Goal: Task Accomplishment & Management: Use online tool/utility

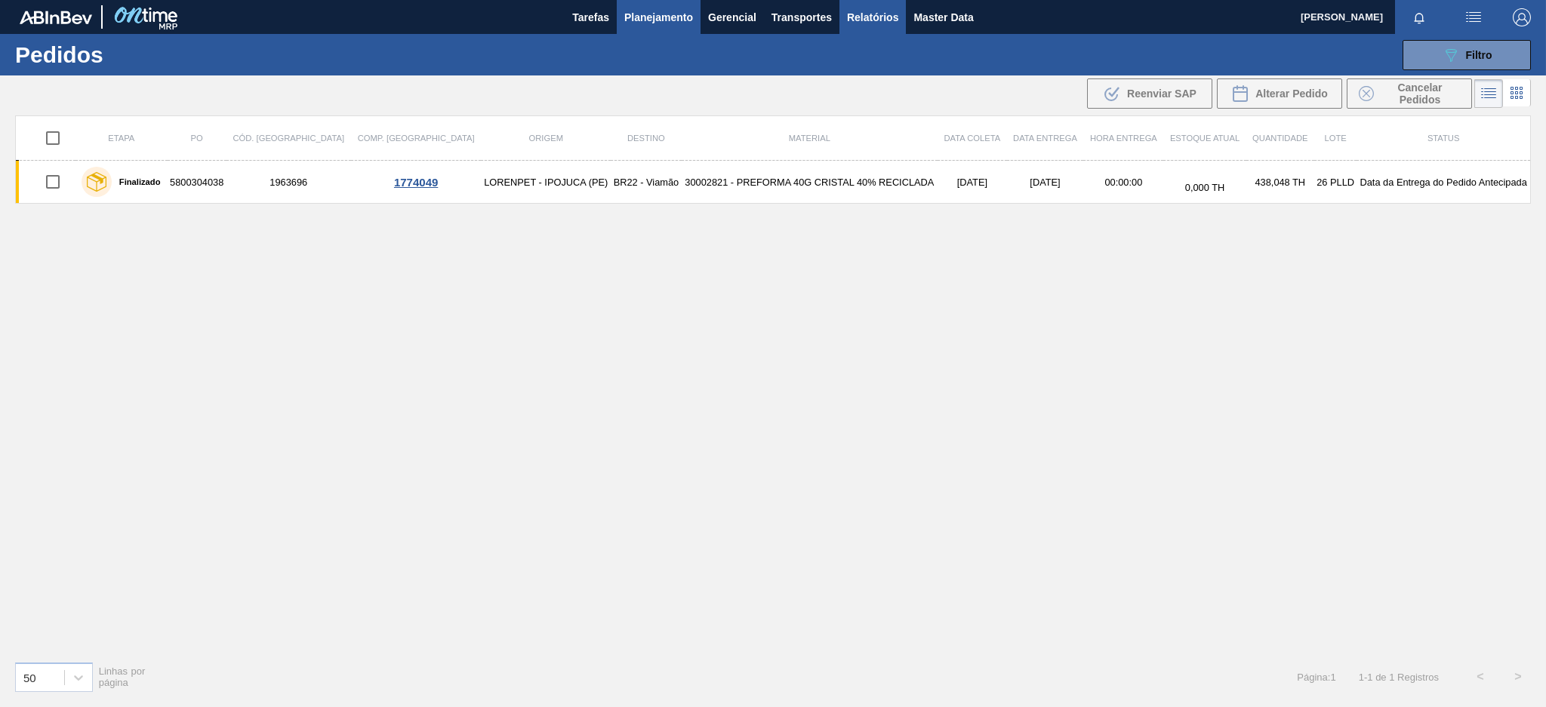
click at [876, 13] on span "Relatórios" at bounding box center [872, 17] width 51 height 18
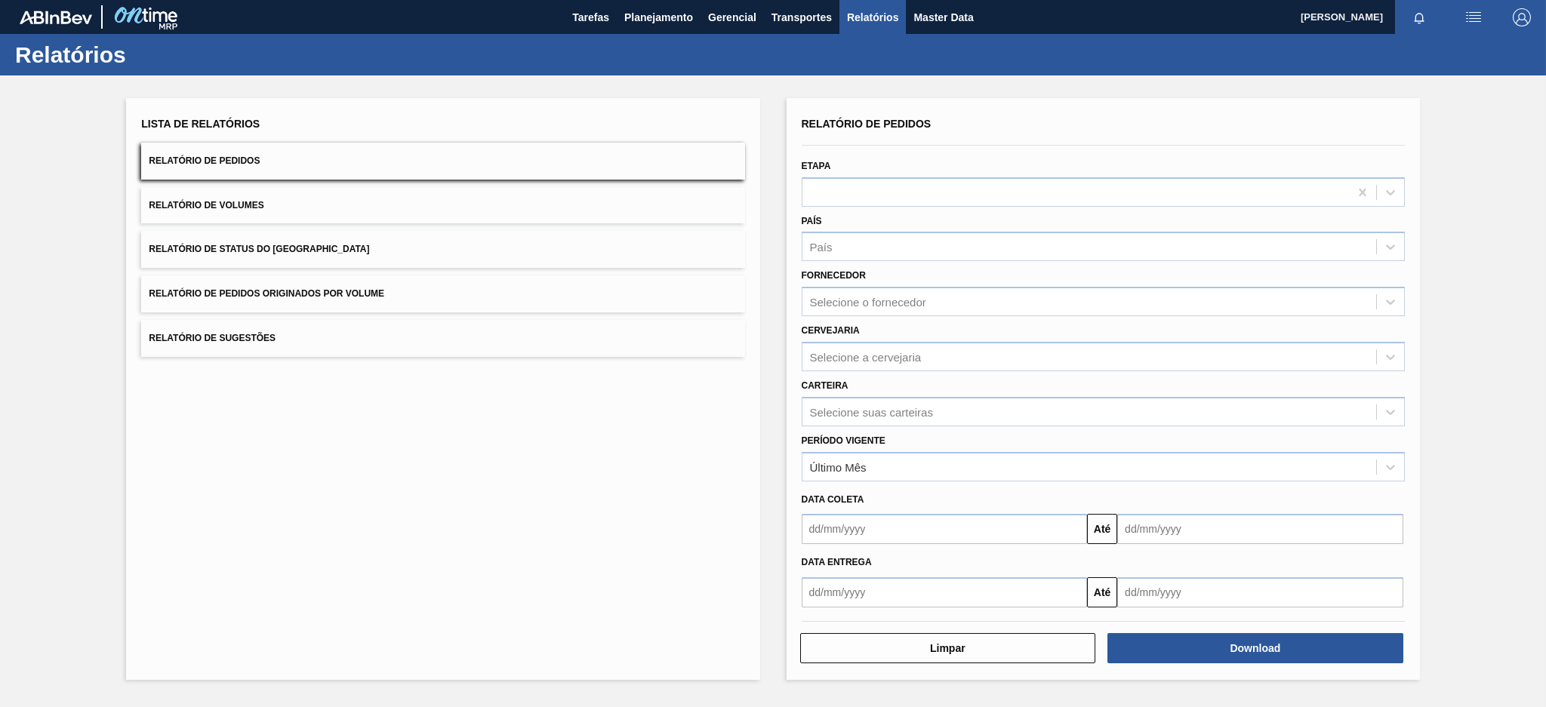
click at [461, 293] on button "Relatório de Pedidos Originados por Volume" at bounding box center [442, 294] width 603 height 37
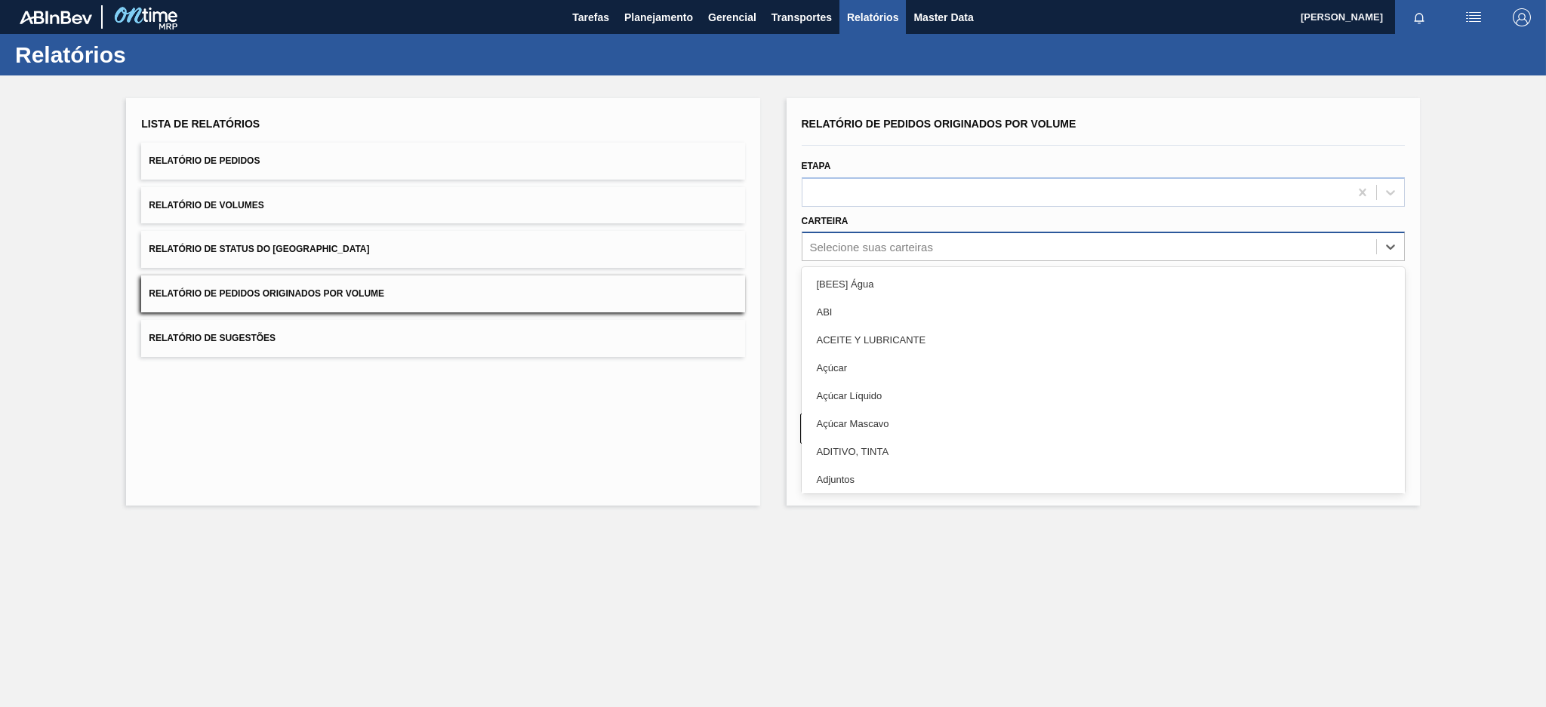
click at [901, 241] on div "Selecione suas carteiras" at bounding box center [871, 247] width 123 height 13
type input "pre"
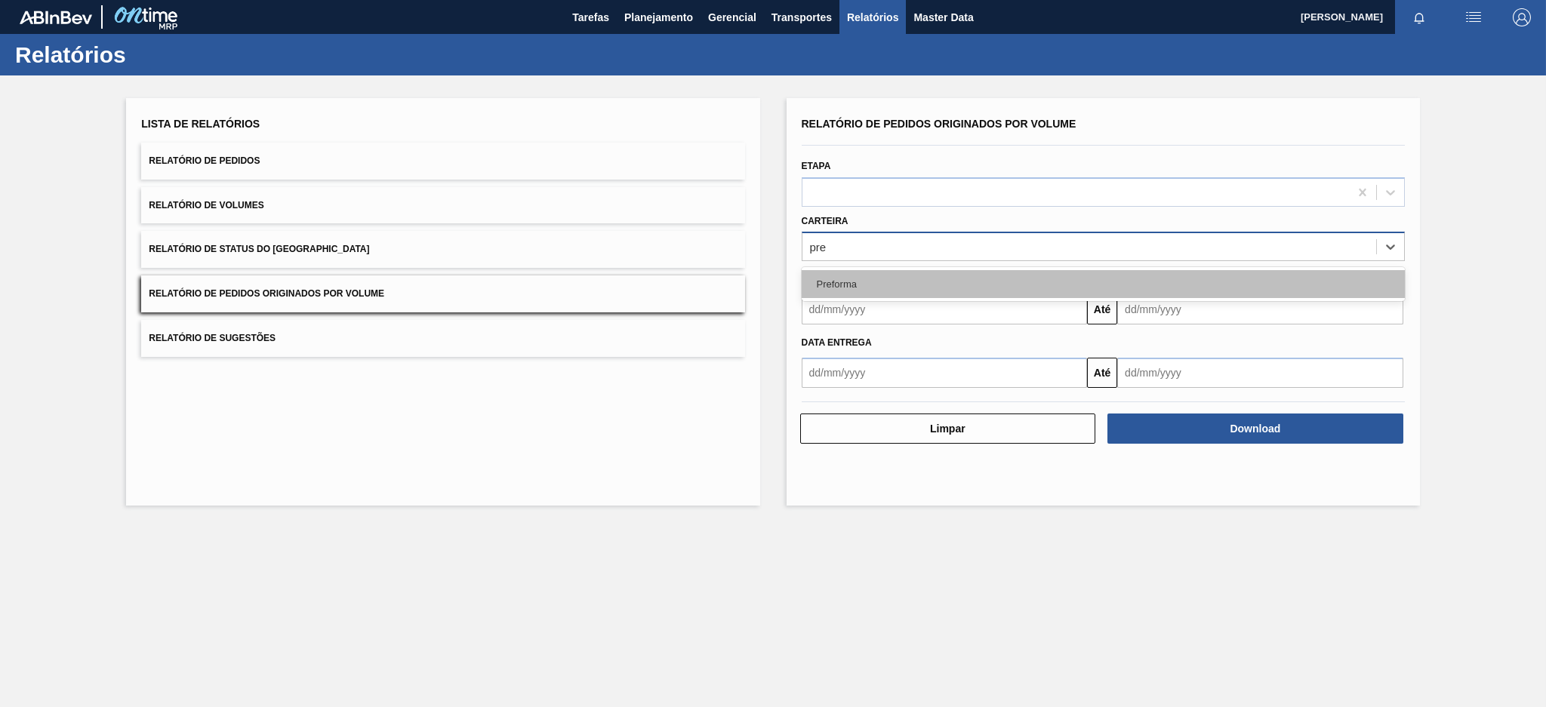
click at [880, 277] on div "Preforma" at bounding box center [1103, 284] width 603 height 28
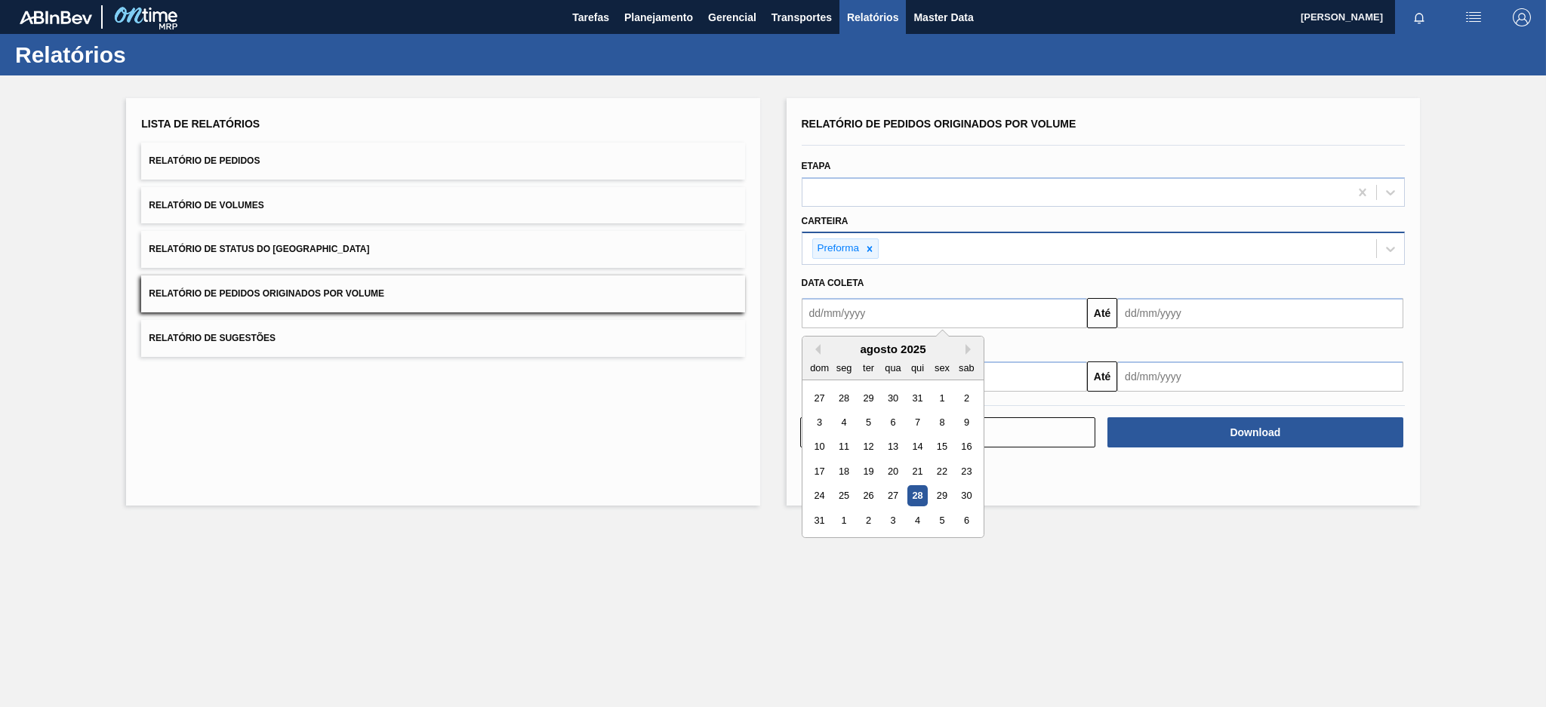
click at [836, 312] on input "text" at bounding box center [945, 313] width 286 height 30
click at [813, 349] on button "Previous Month" at bounding box center [815, 349] width 11 height 11
click at [815, 473] on div "20" at bounding box center [819, 471] width 20 height 20
type input "[DATE]"
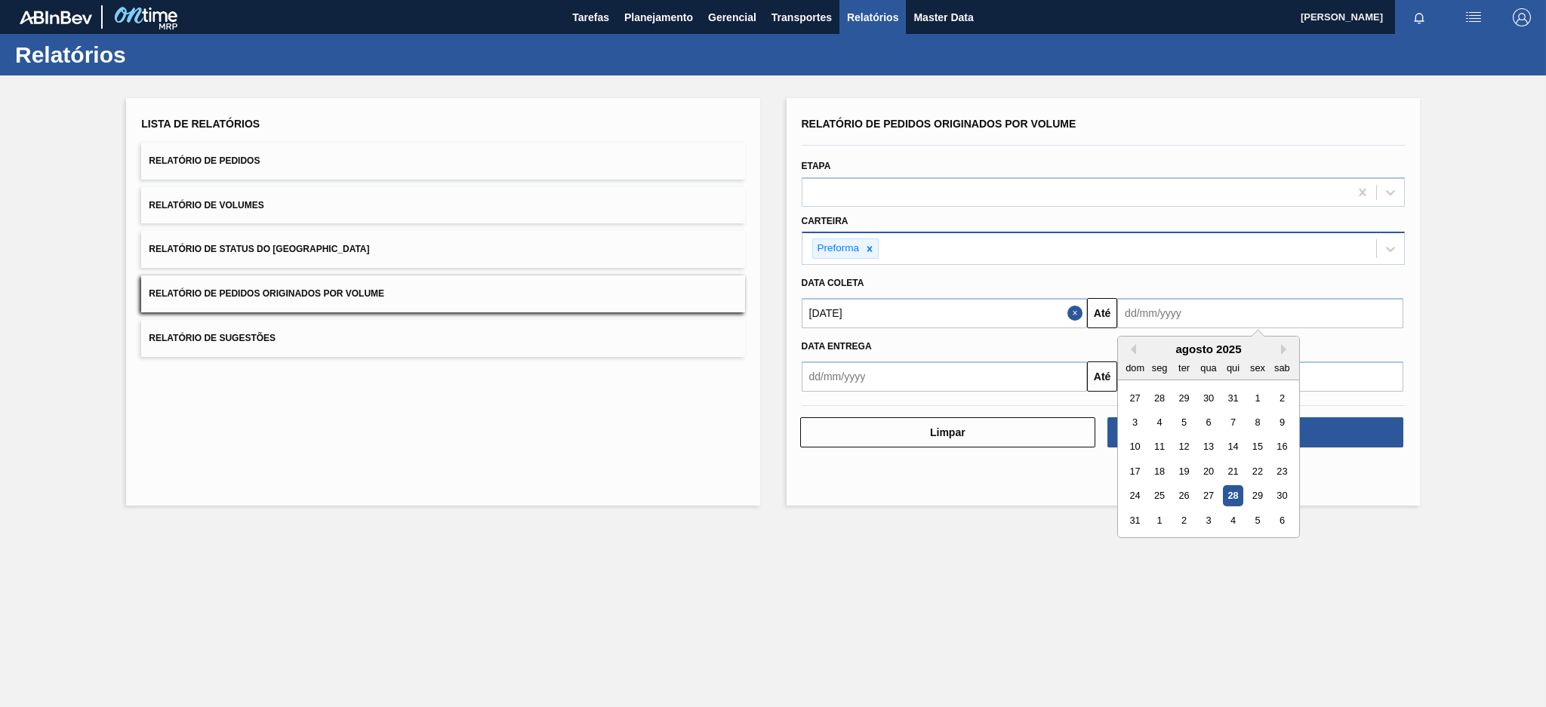
click at [1221, 314] on input "text" at bounding box center [1260, 313] width 286 height 30
click at [1230, 491] on div "28" at bounding box center [1233, 496] width 20 height 20
type input "[DATE]"
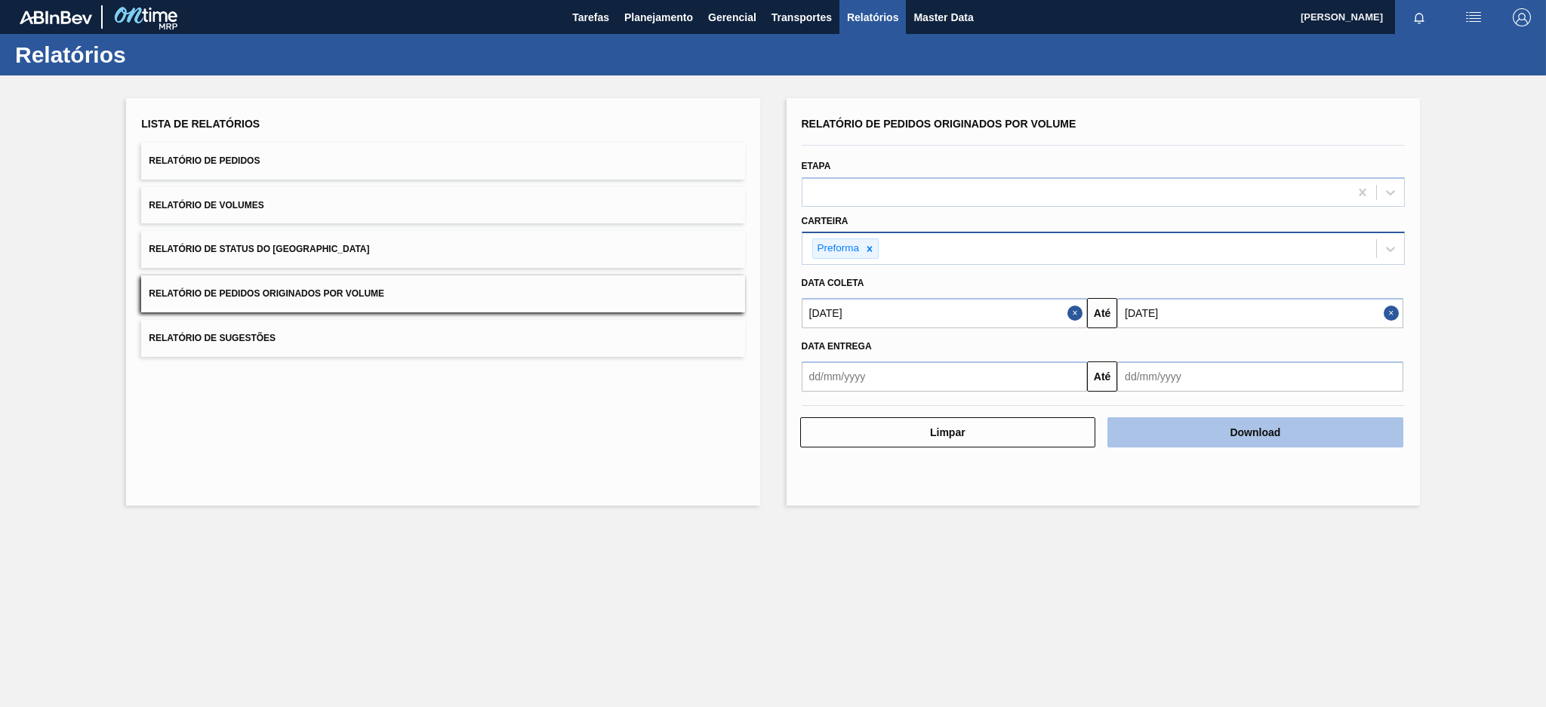
click at [1234, 427] on button "Download" at bounding box center [1256, 432] width 296 height 30
